Goal: Information Seeking & Learning: Learn about a topic

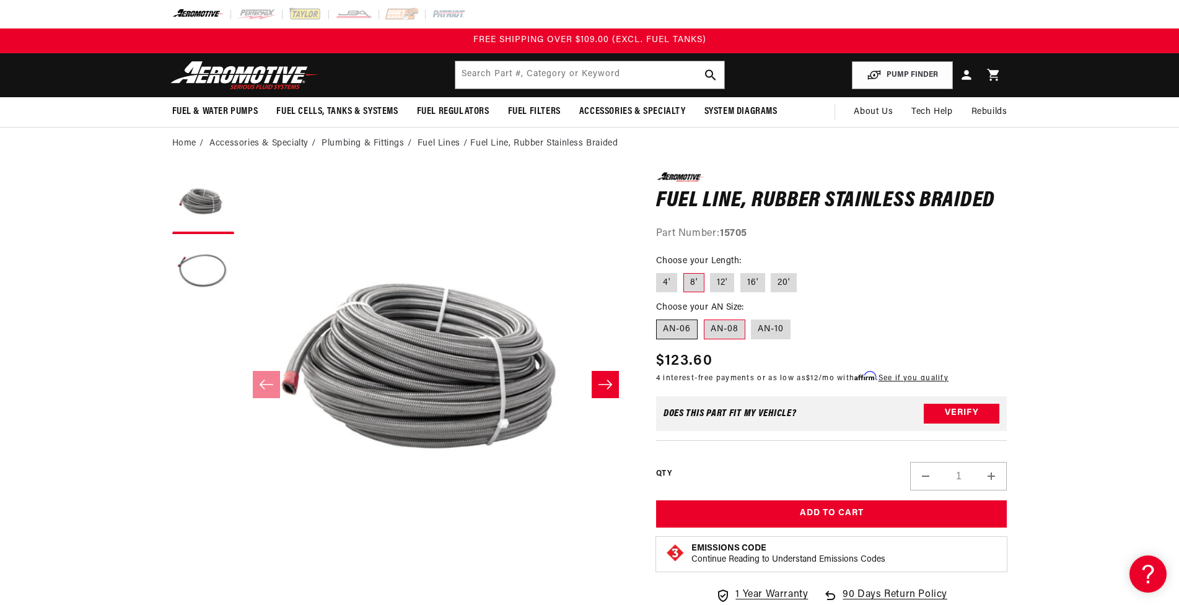
click at [665, 327] on label "AN-06" at bounding box center [676, 330] width 41 height 20
click at [660, 318] on input "AN-06" at bounding box center [659, 317] width 1 height 1
radio input "true"
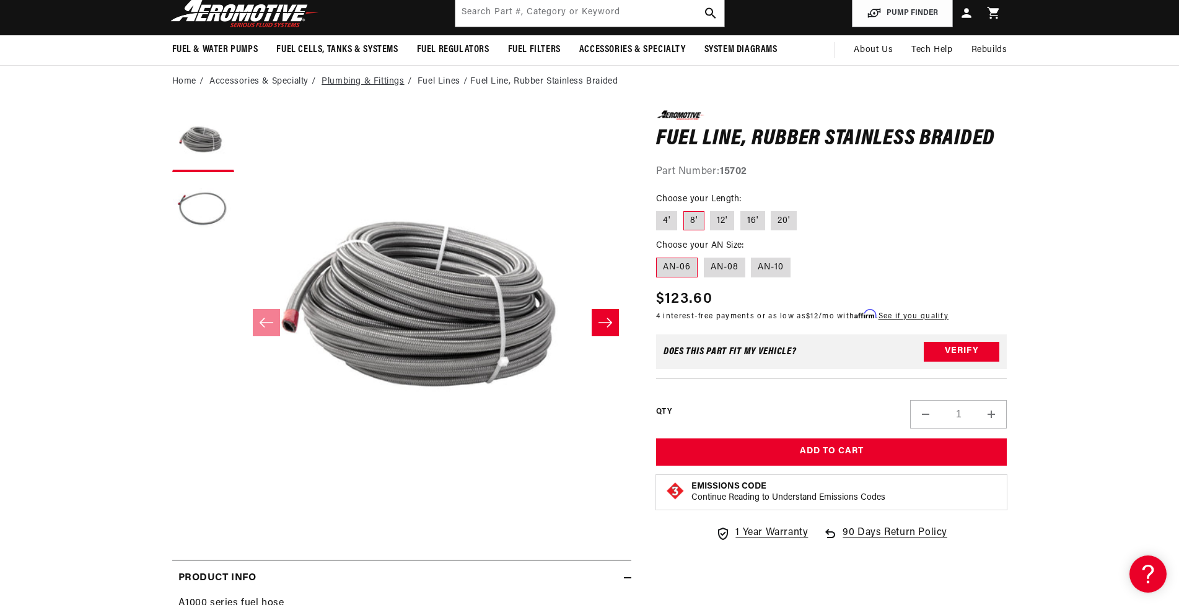
click at [365, 83] on link "Plumbing & Fittings" at bounding box center [362, 82] width 82 height 14
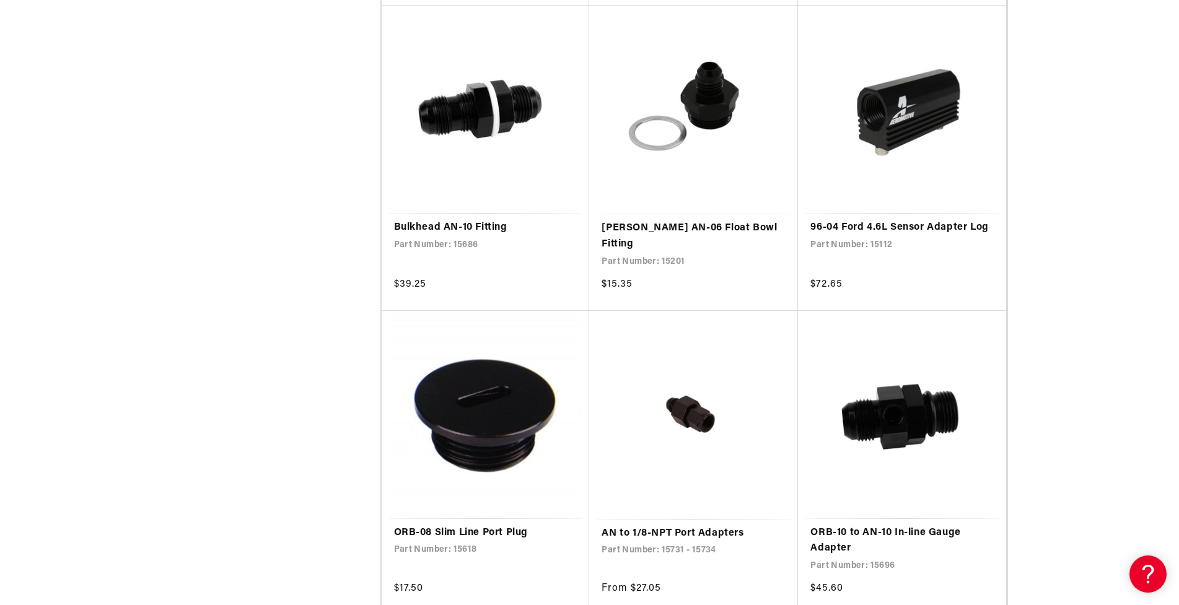
scroll to position [2168, 0]
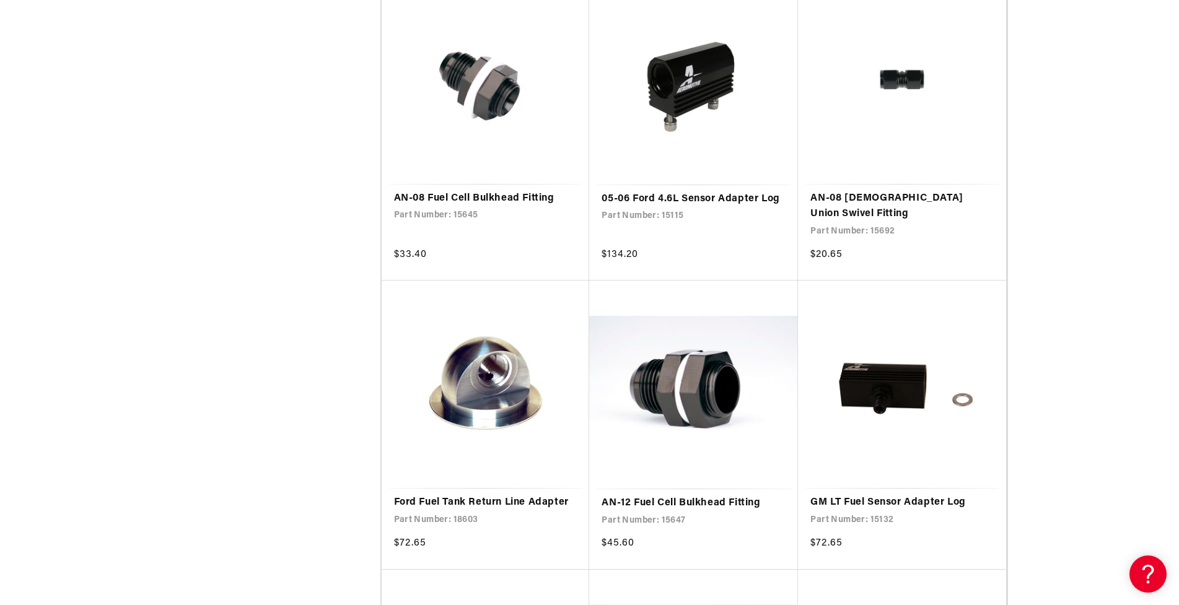
scroll to position [4336, 0]
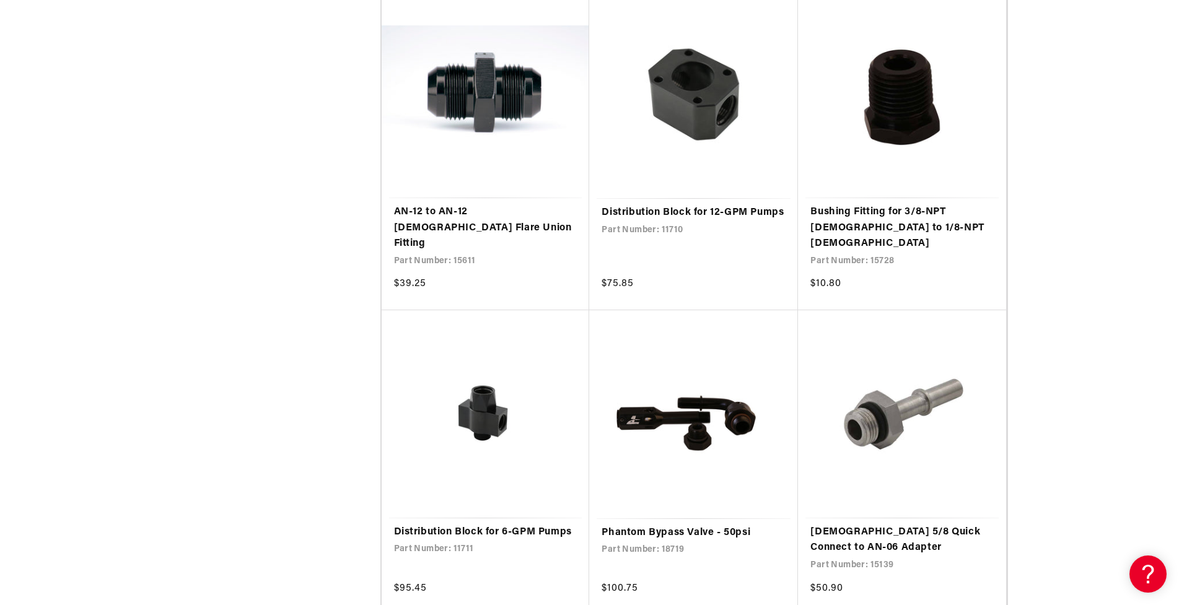
scroll to position [6813, 0]
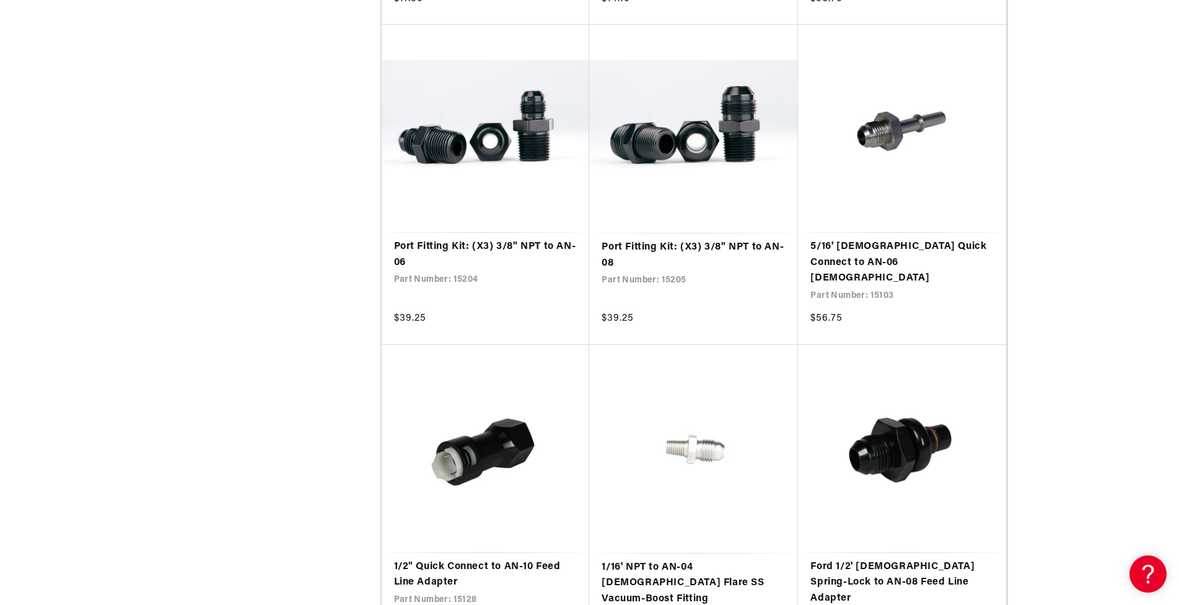
scroll to position [9291, 0]
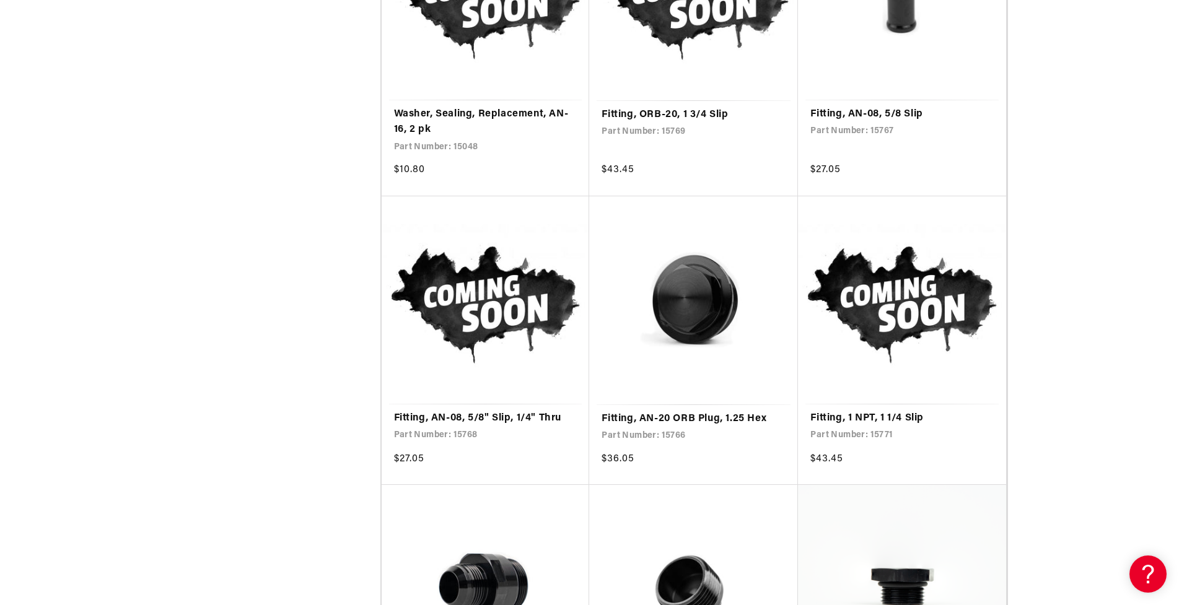
scroll to position [11954, 0]
